Goal: Task Accomplishment & Management: Manage account settings

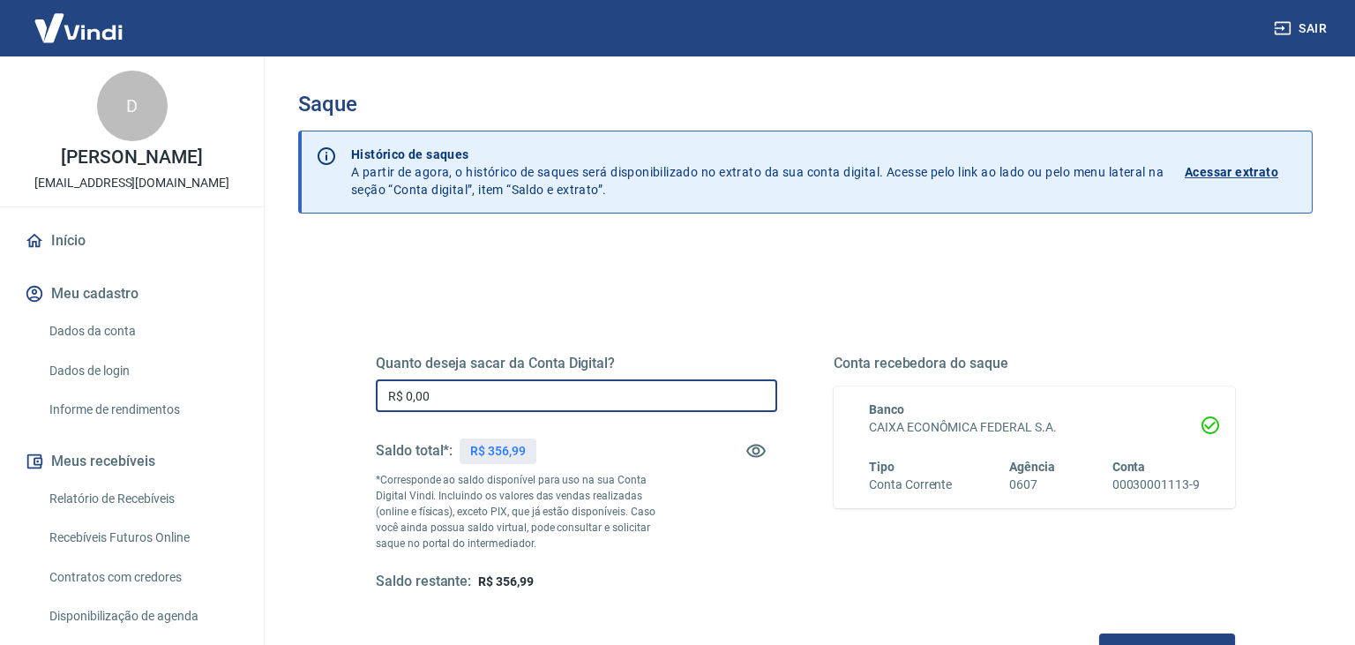
click at [607, 395] on input "R$ 0,00" at bounding box center [576, 395] width 401 height 33
type input "R$ 356,99"
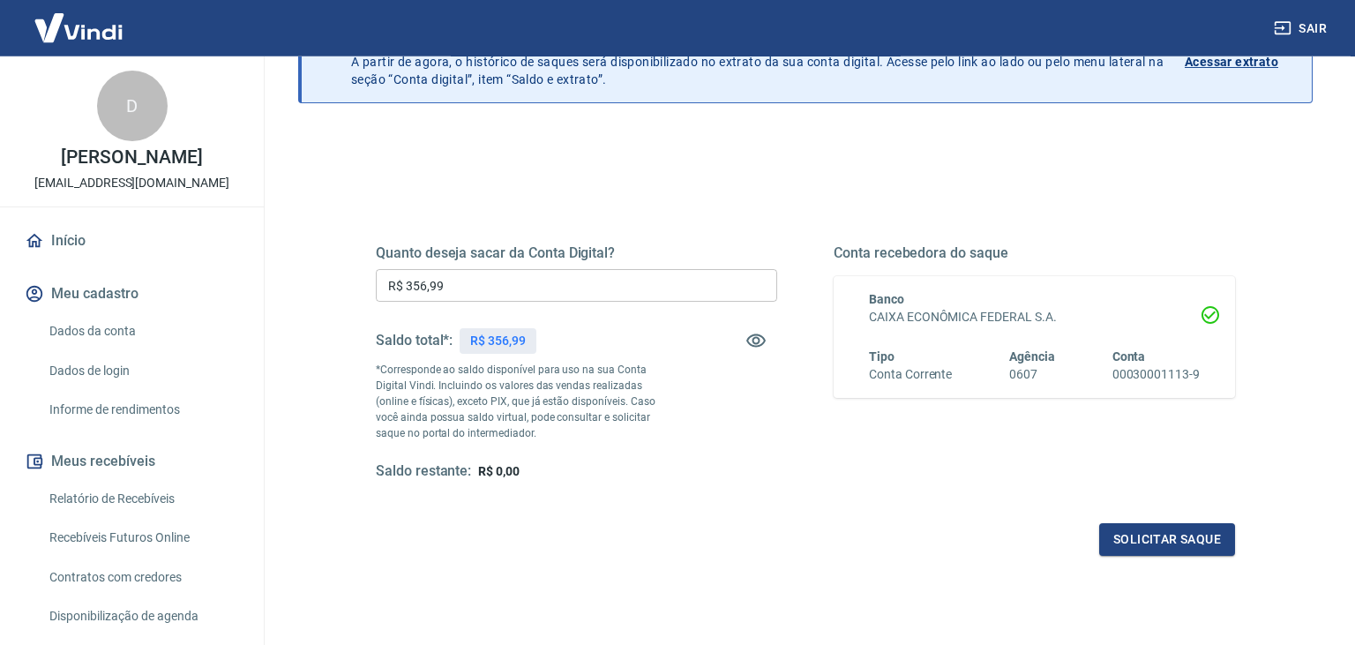
scroll to position [226, 0]
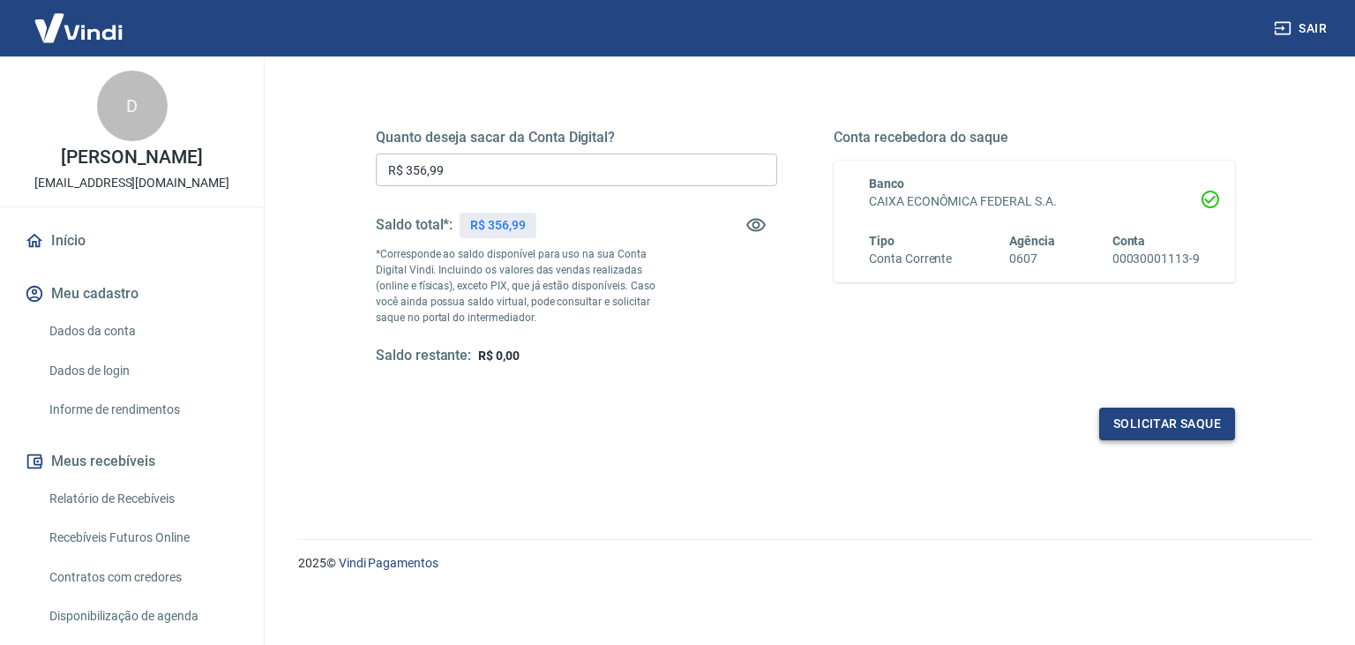
click at [1185, 415] on button "Solicitar saque" at bounding box center [1167, 424] width 136 height 33
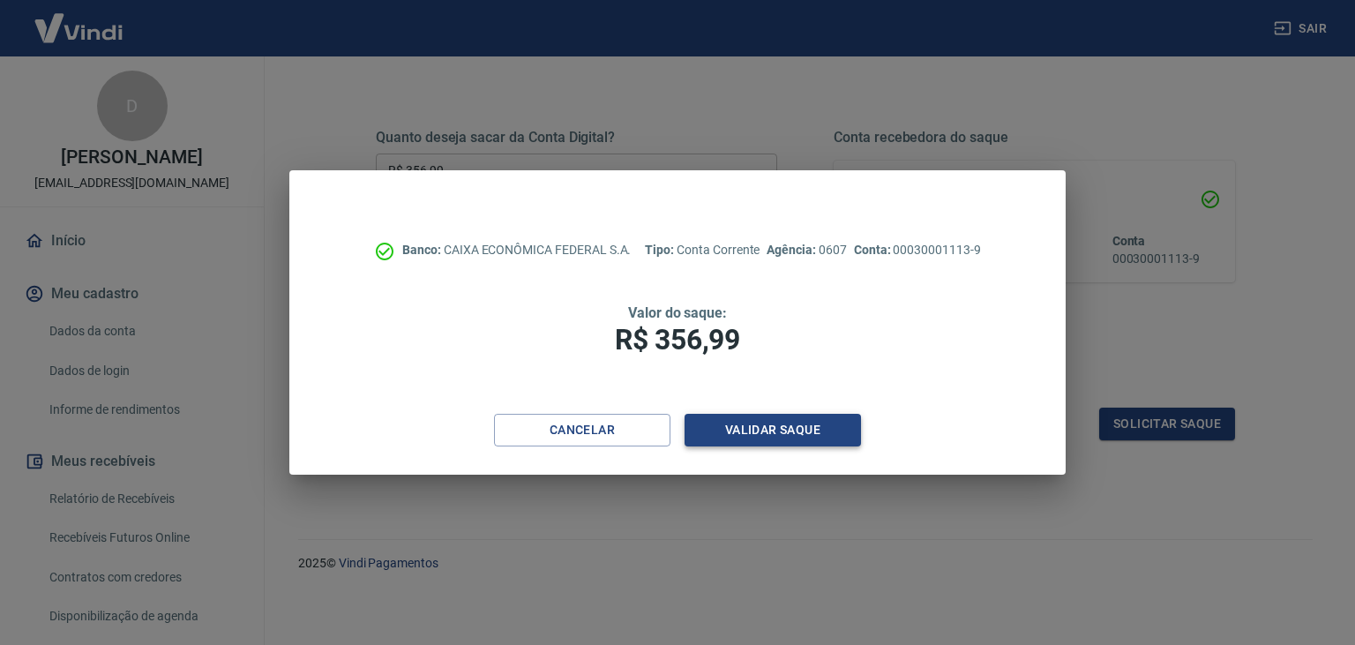
click at [782, 425] on button "Validar saque" at bounding box center [773, 430] width 176 height 33
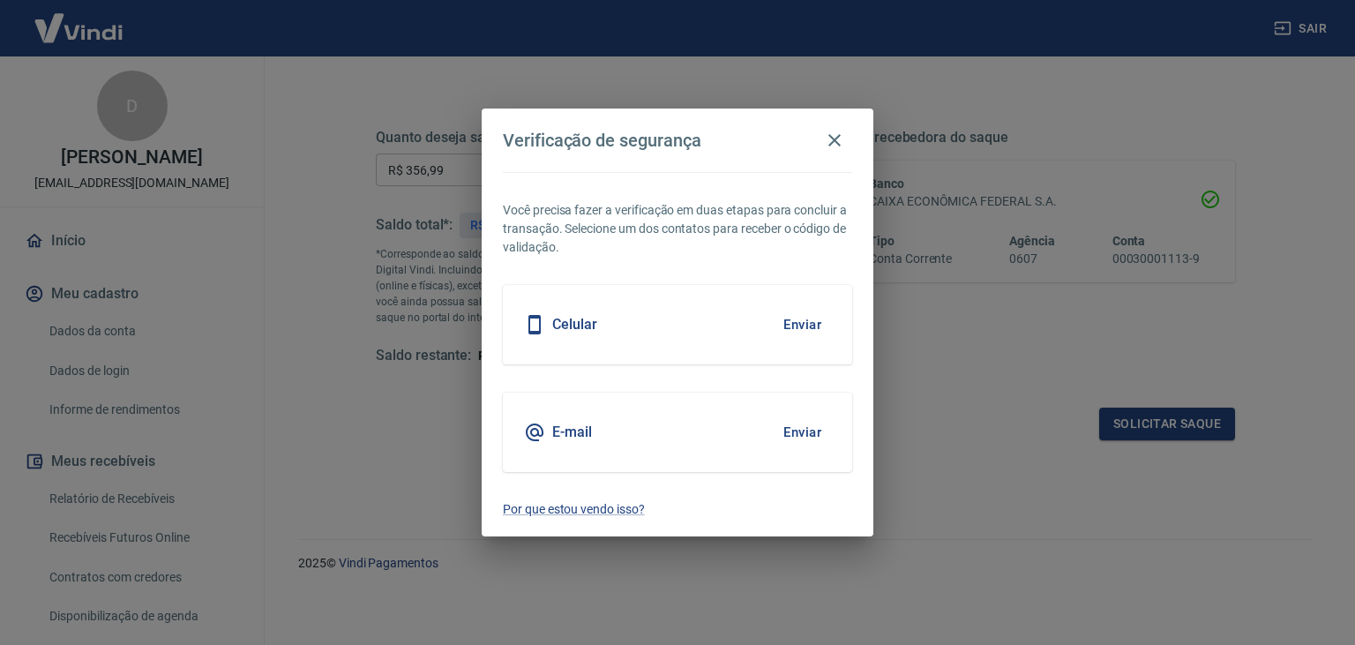
click at [809, 427] on button "Enviar" at bounding box center [802, 432] width 57 height 37
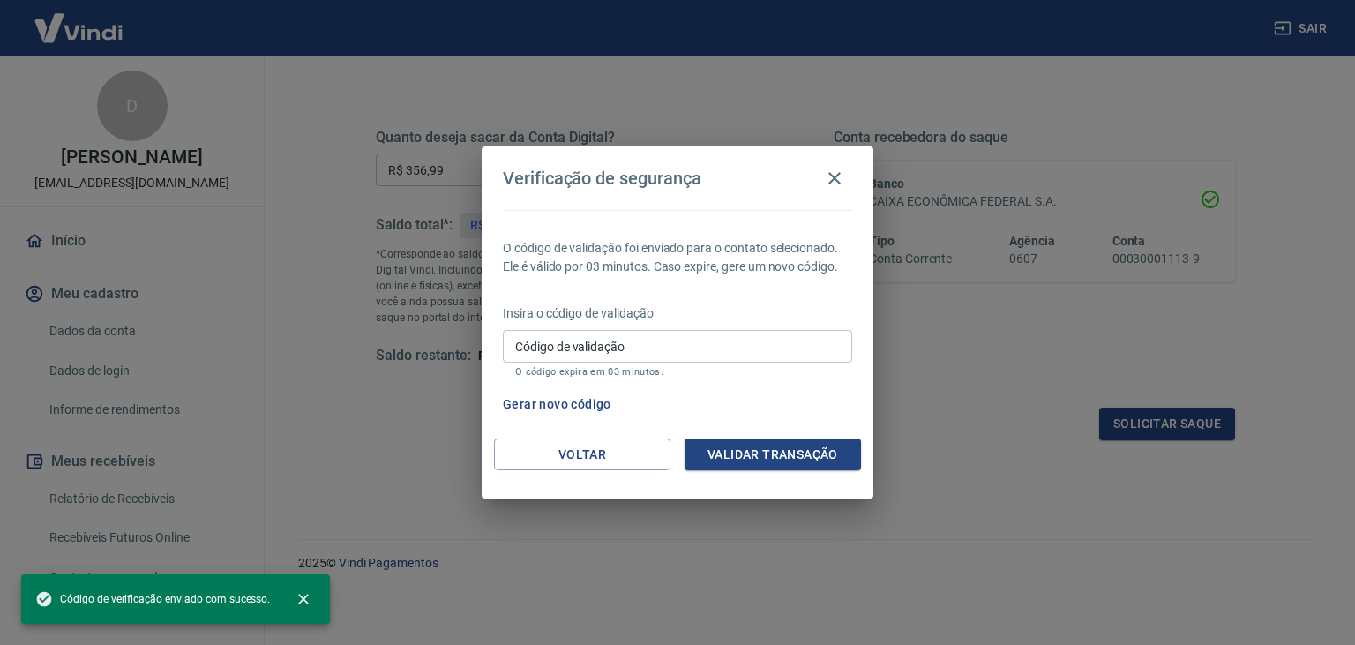
click at [754, 340] on input "Código de validação" at bounding box center [677, 346] width 349 height 33
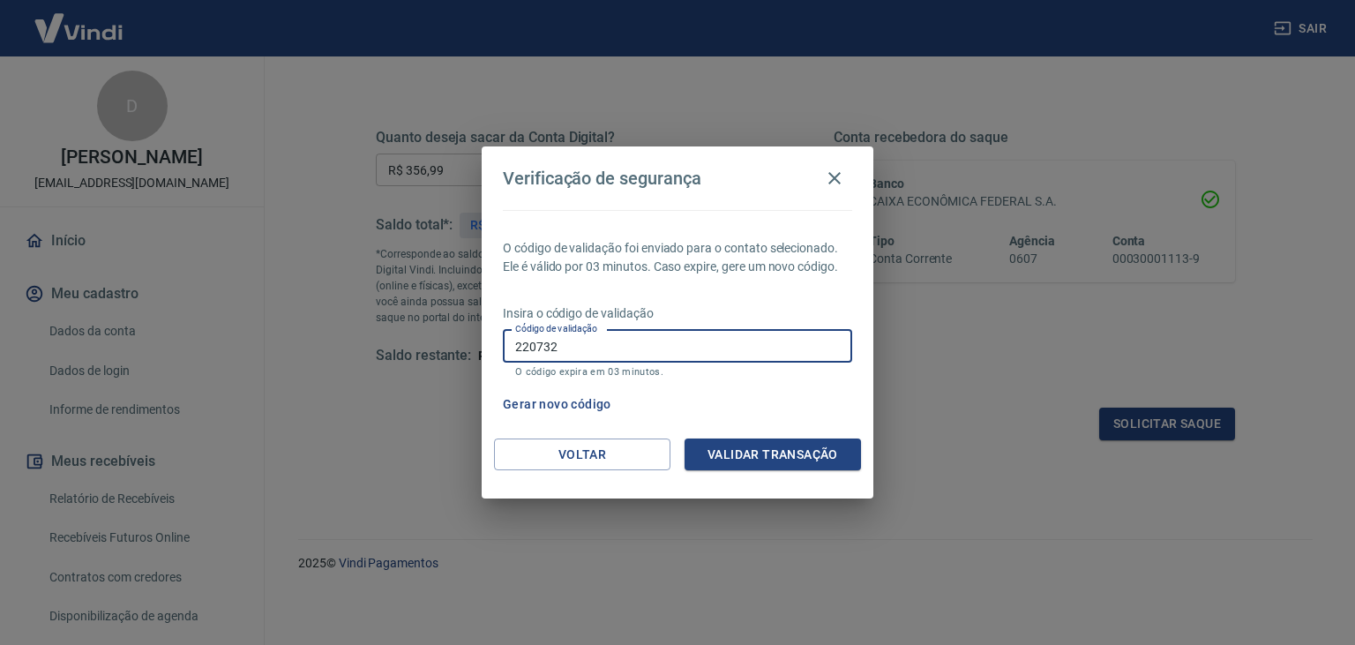
type input "220732"
click at [798, 447] on button "Validar transação" at bounding box center [773, 454] width 176 height 33
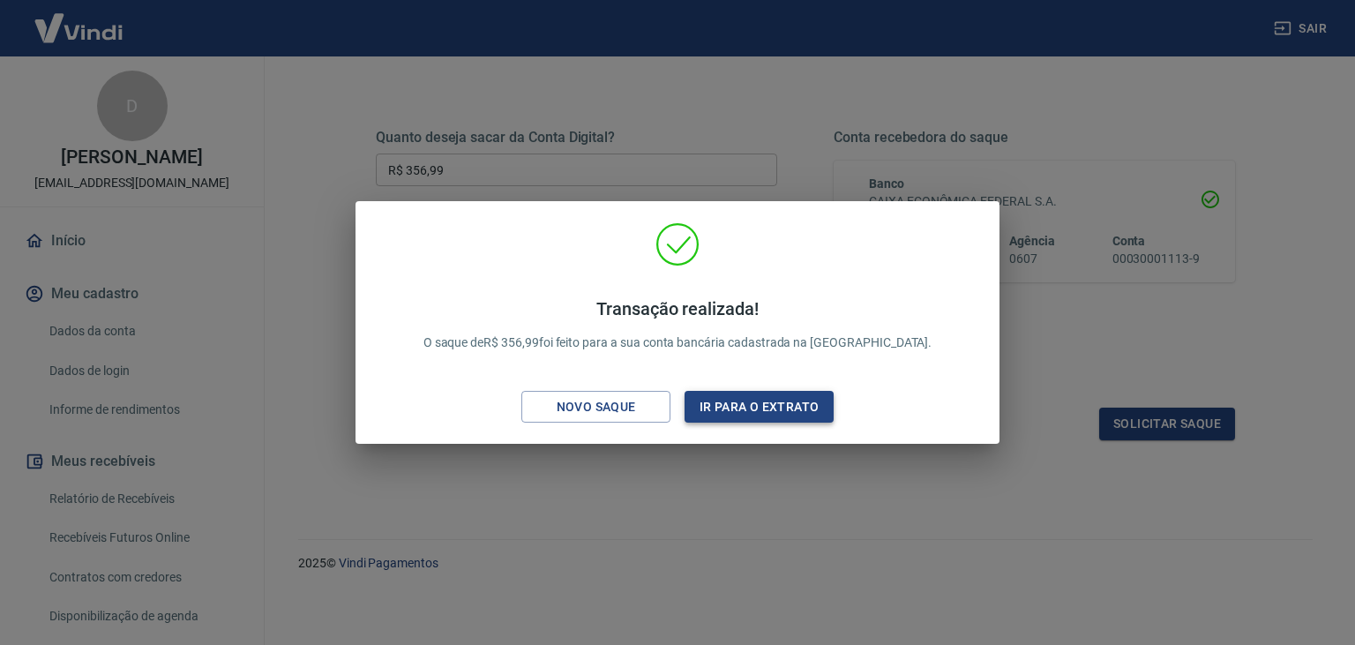
click at [760, 409] on button "Ir para o extrato" at bounding box center [759, 407] width 149 height 33
